Goal: Transaction & Acquisition: Subscribe to service/newsletter

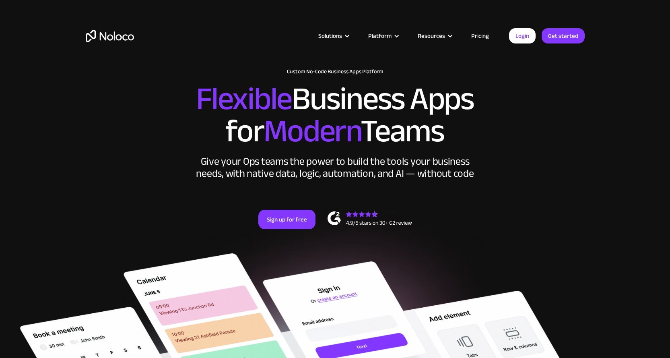
click at [483, 37] on link "Pricing" at bounding box center [480, 36] width 38 height 10
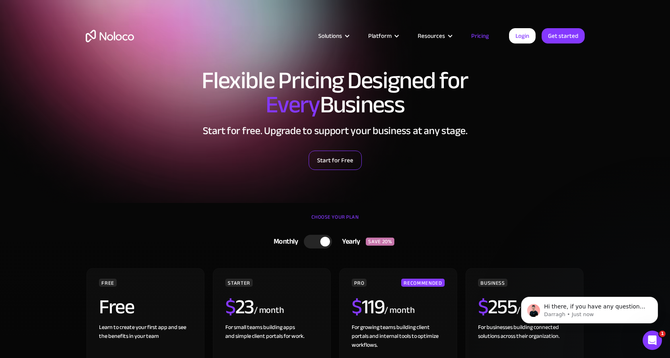
click at [337, 156] on link "Start for Free" at bounding box center [335, 159] width 53 height 19
